Goal: Task Accomplishment & Management: Complete application form

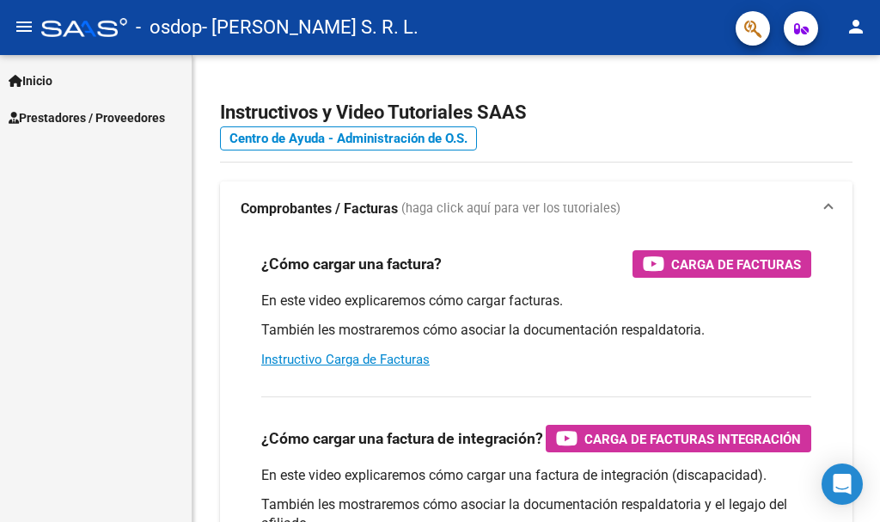
click at [89, 114] on span "Prestadores / Proveedores" at bounding box center [87, 117] width 156 height 19
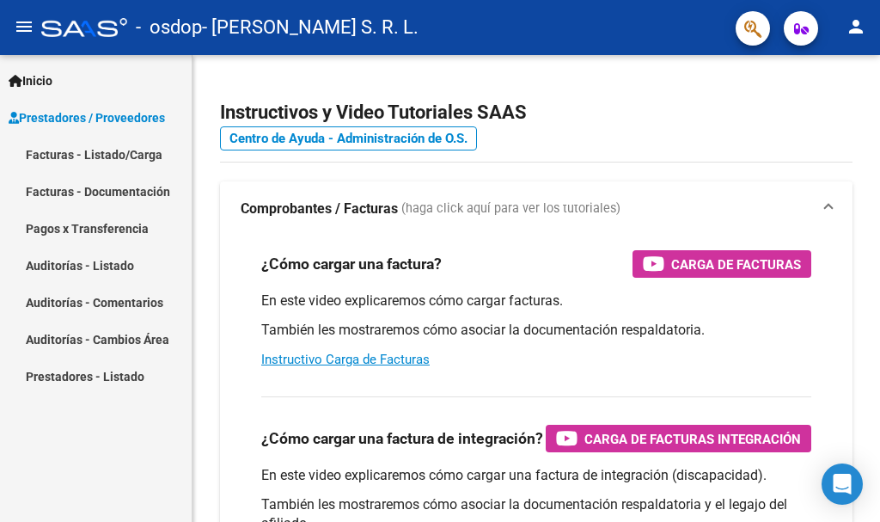
click at [75, 154] on link "Facturas - Listado/Carga" at bounding box center [96, 154] width 192 height 37
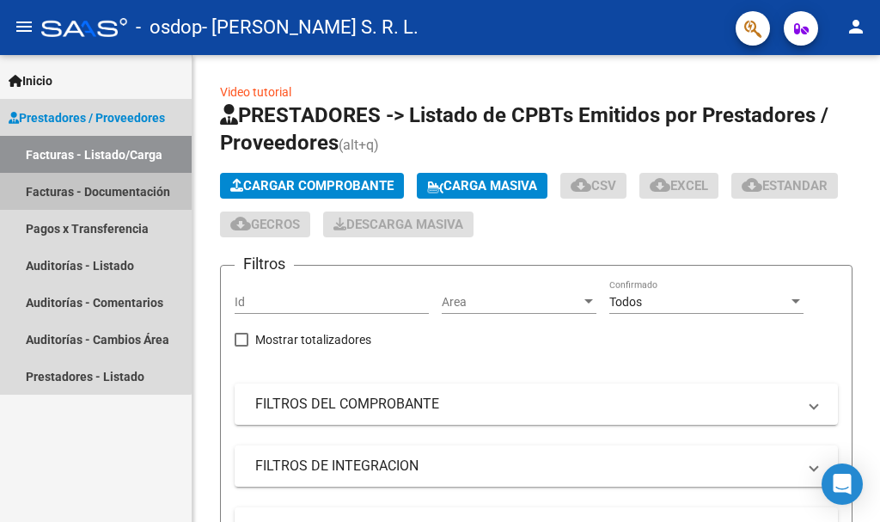
click at [76, 182] on link "Facturas - Documentación" at bounding box center [96, 191] width 192 height 37
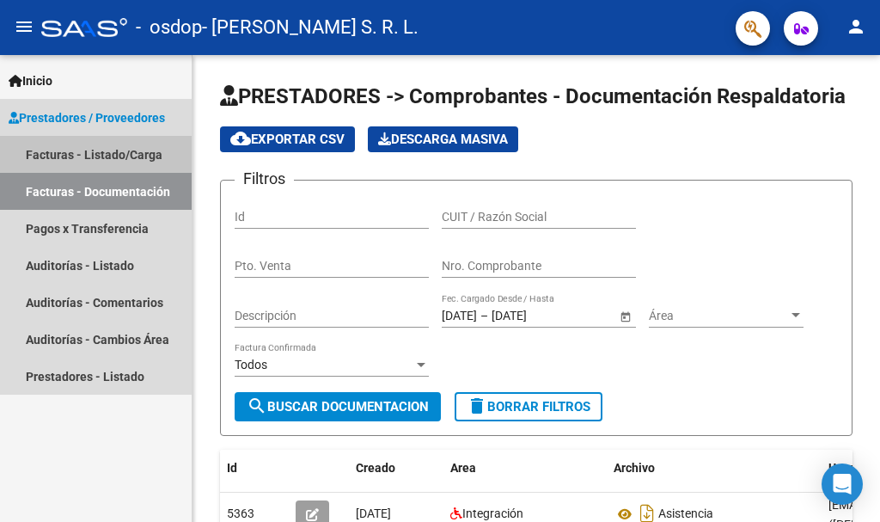
click at [63, 153] on link "Facturas - Listado/Carga" at bounding box center [96, 154] width 192 height 37
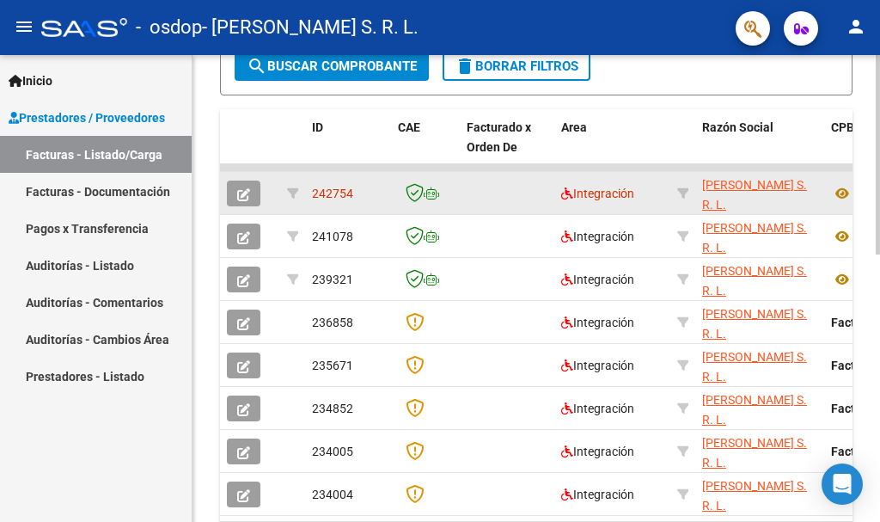
scroll to position [22, 0]
click at [247, 192] on icon "button" at bounding box center [243, 194] width 13 height 13
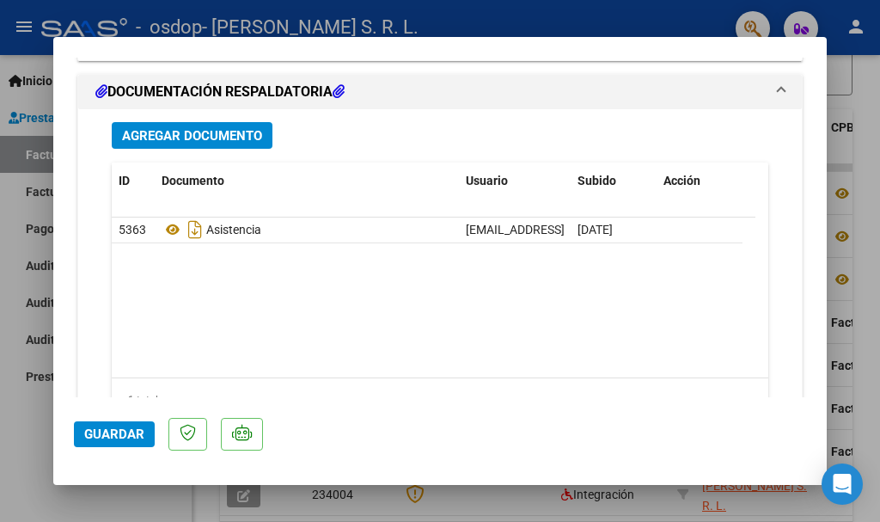
scroll to position [1992, 0]
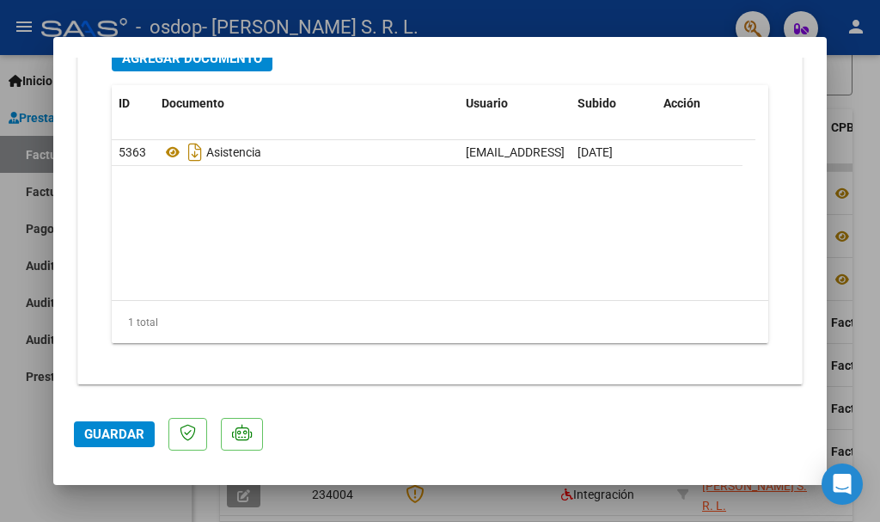
type input "$ 0,00"
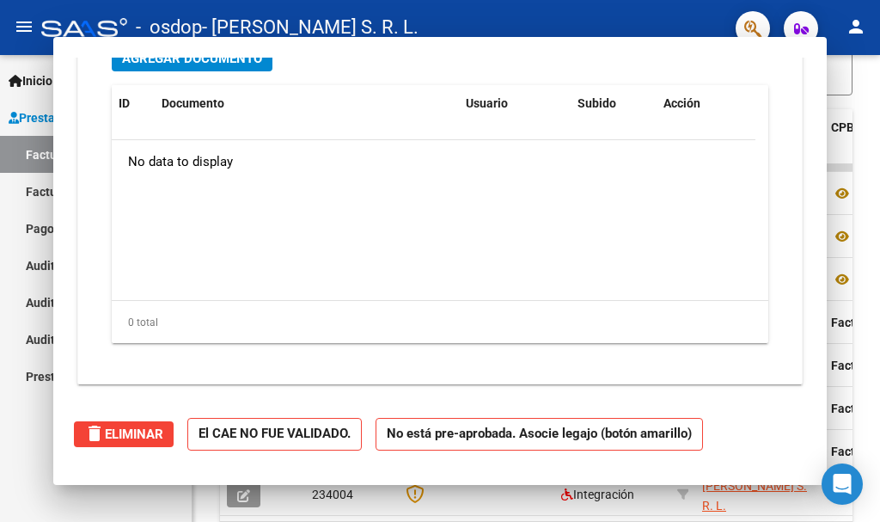
scroll to position [0, 0]
